Goal: Task Accomplishment & Management: Use online tool/utility

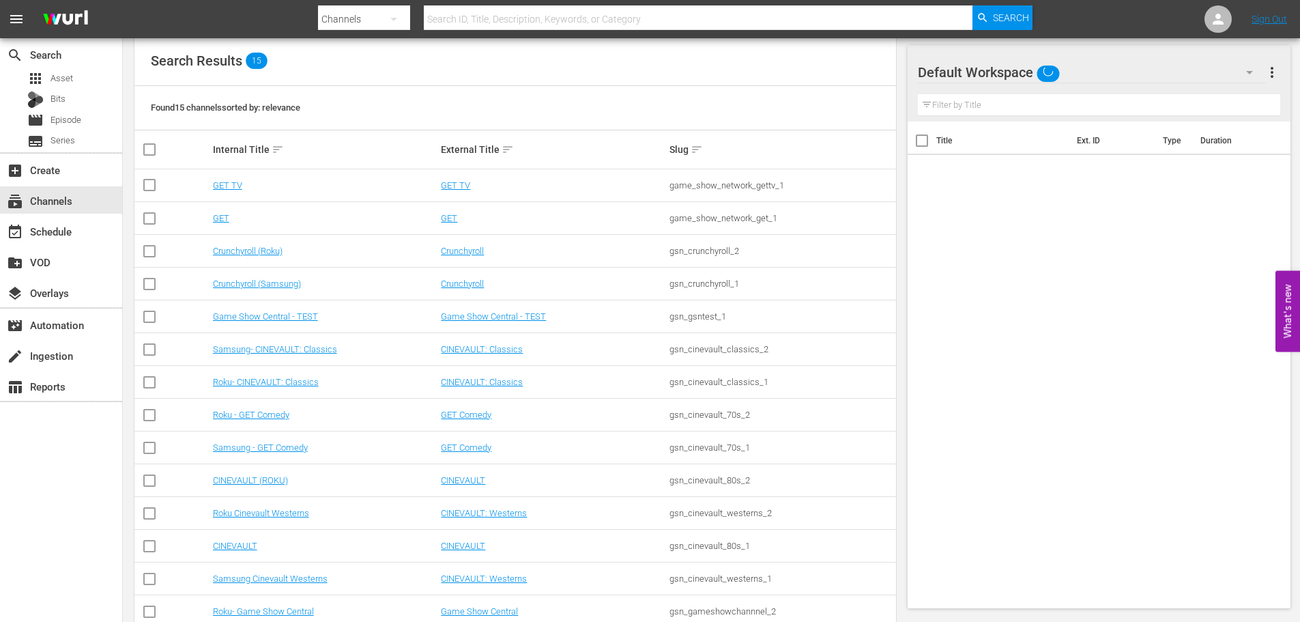
scroll to position [204, 0]
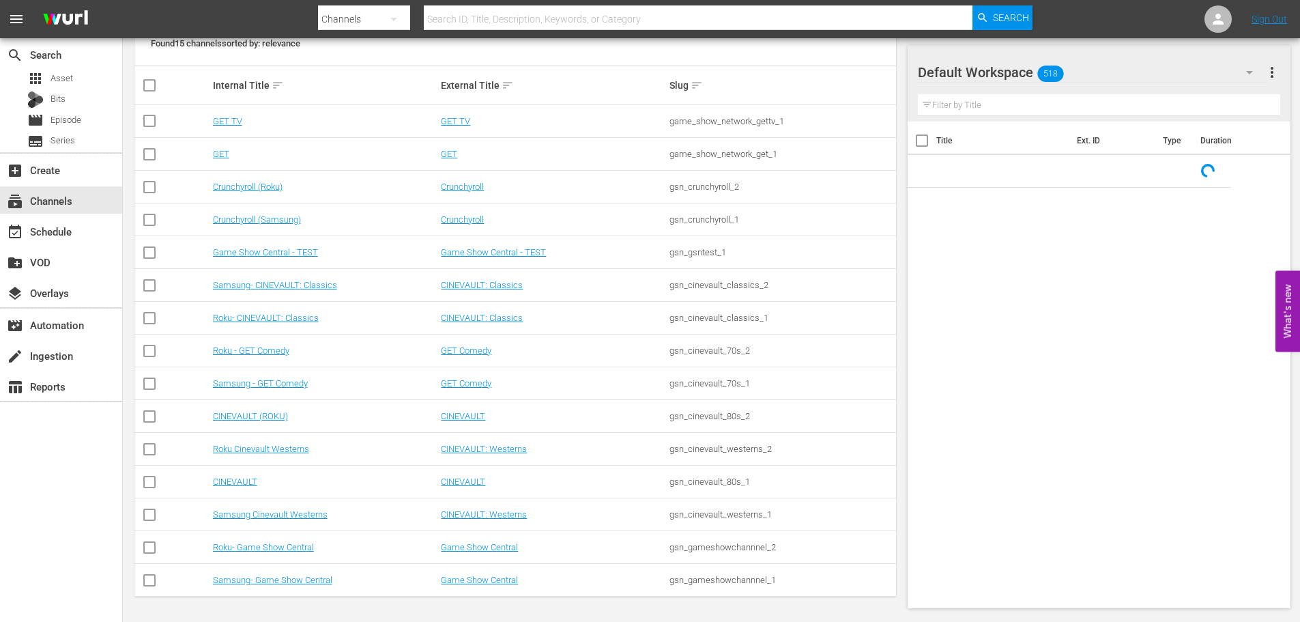
click at [313, 592] on td "Samsung- Game Show Central" at bounding box center [325, 580] width 229 height 33
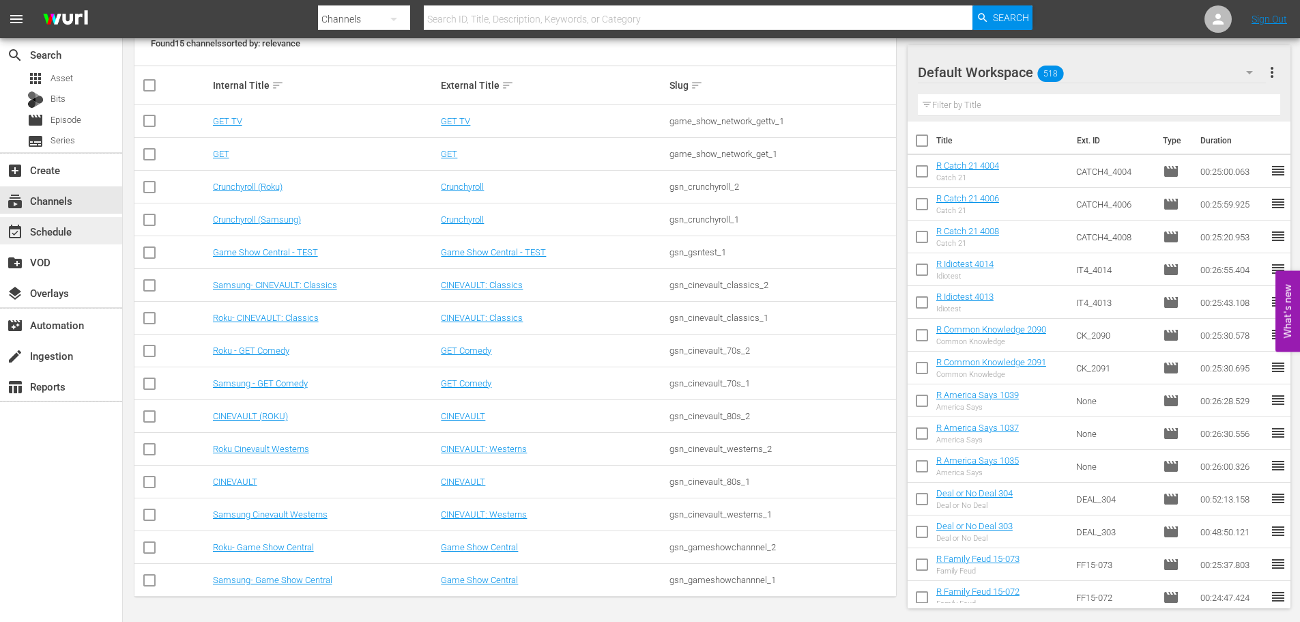
click at [98, 235] on div "event_available Schedule" at bounding box center [61, 230] width 122 height 27
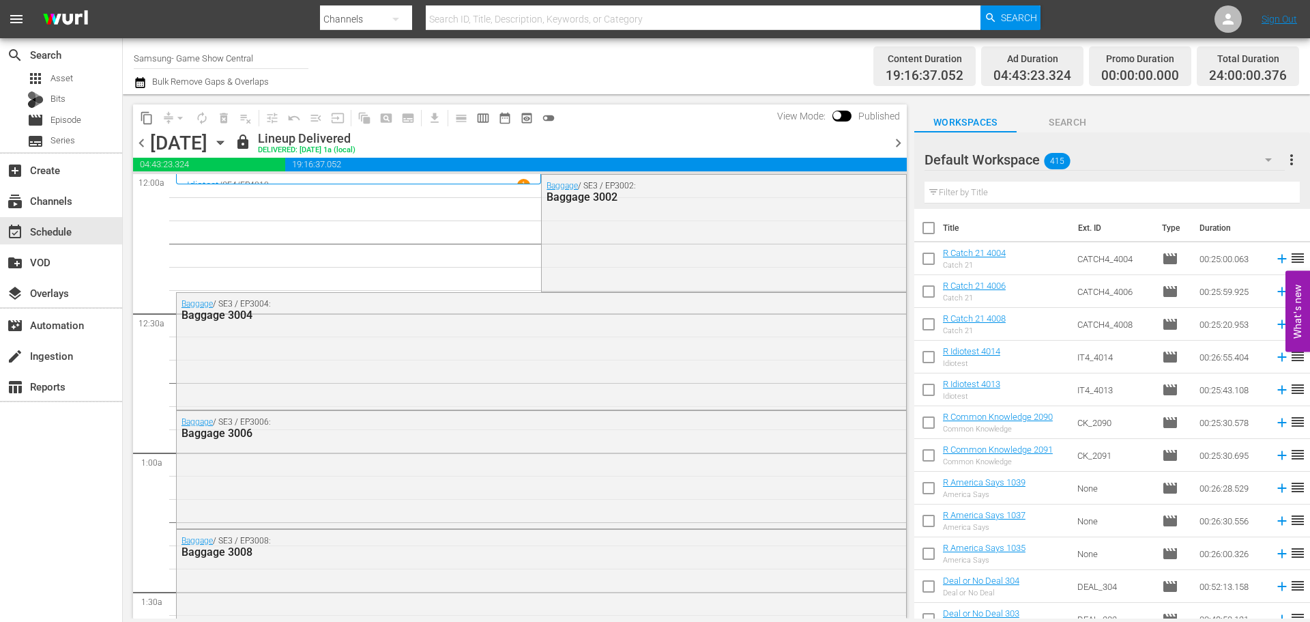
click at [228, 144] on icon "button" at bounding box center [220, 142] width 15 height 15
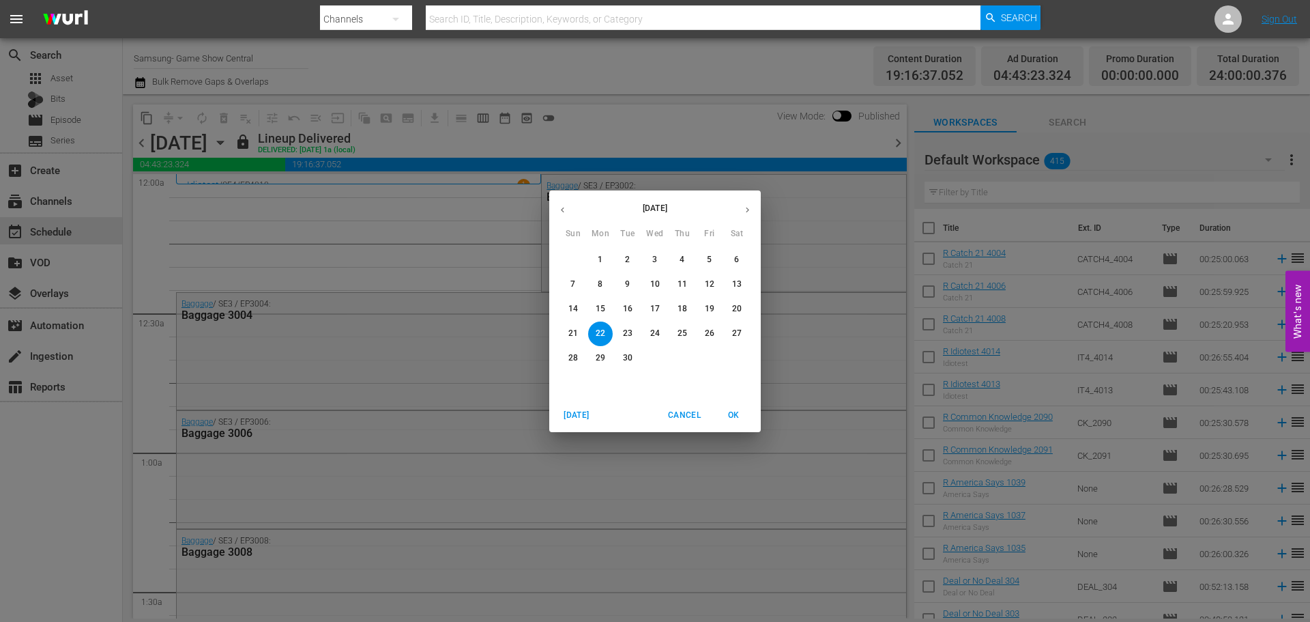
click at [654, 334] on p "24" at bounding box center [655, 334] width 10 height 12
